Goal: Task Accomplishment & Management: Manage account settings

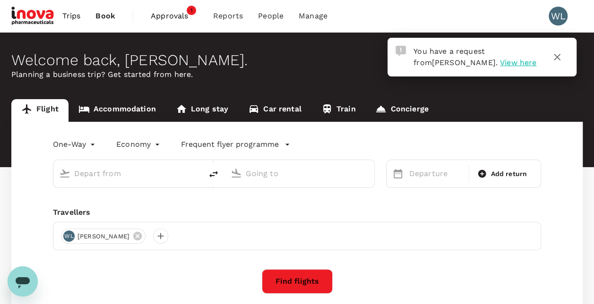
click at [500, 63] on span "View here" at bounding box center [518, 62] width 36 height 9
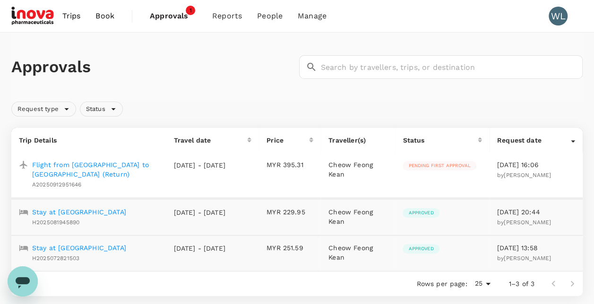
click at [136, 166] on p "Flight from [GEOGRAPHIC_DATA] to [GEOGRAPHIC_DATA] (Return)" at bounding box center [95, 169] width 127 height 19
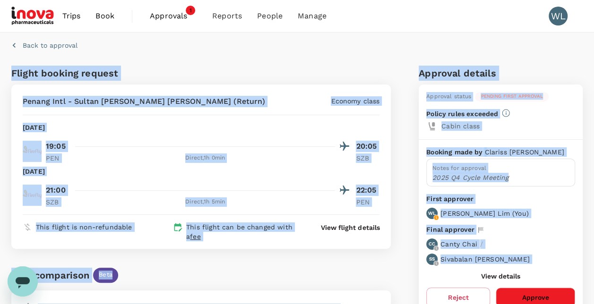
click at [592, 193] on div "Back to approval Flight booking request Penang Intl - Sultan [PERSON_NAME] [PER…" at bounding box center [297, 305] width 594 height 545
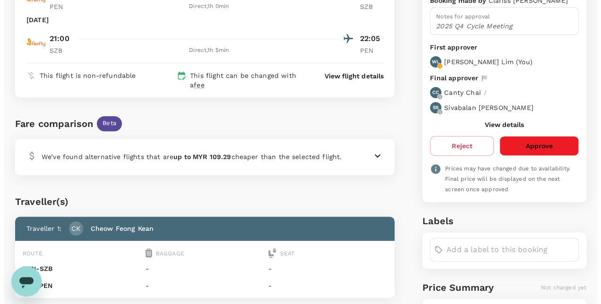
scroll to position [153, 0]
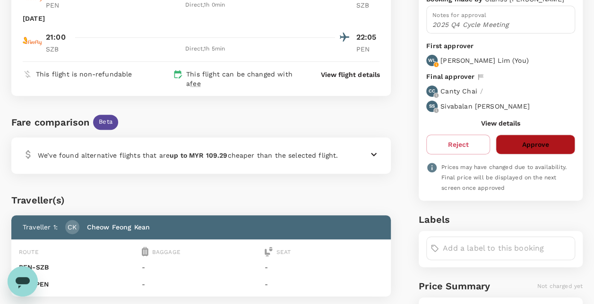
click at [551, 143] on button "Approve" at bounding box center [534, 145] width 79 height 20
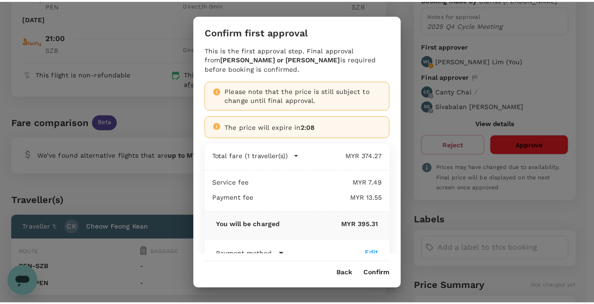
scroll to position [23, 0]
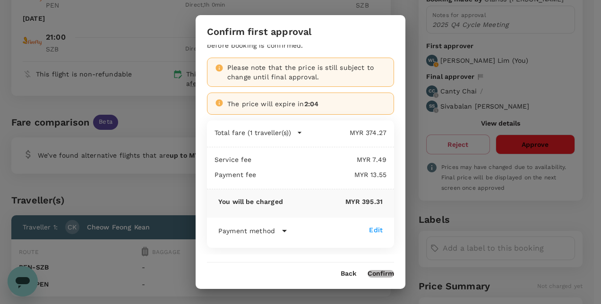
click at [382, 273] on button "Confirm" at bounding box center [380, 274] width 26 height 8
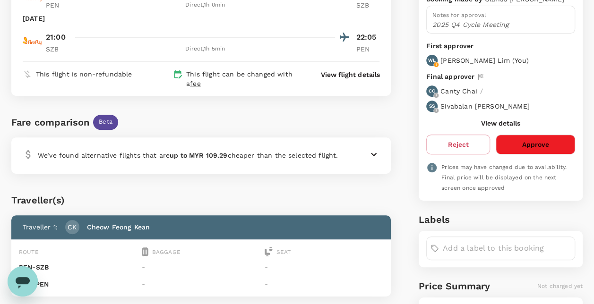
scroll to position [0, 0]
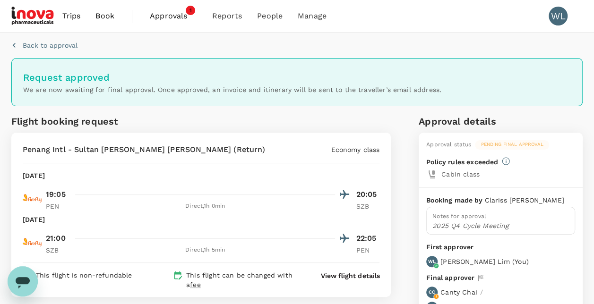
click at [172, 16] on span "Approvals" at bounding box center [173, 15] width 47 height 11
